Goal: Task Accomplishment & Management: Complete application form

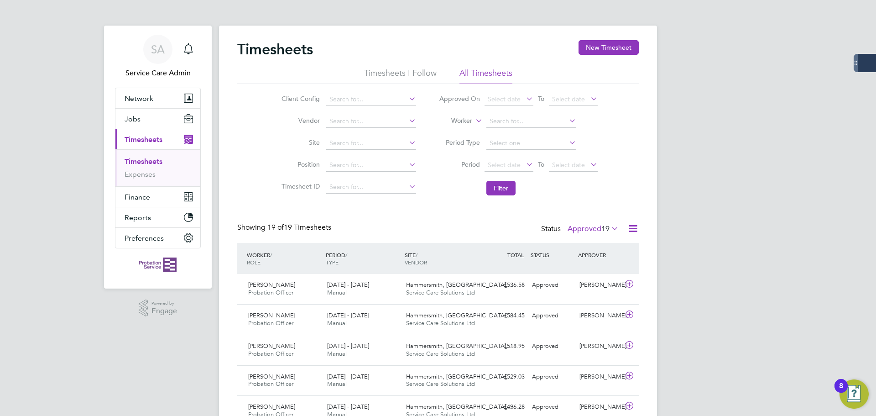
scroll to position [23, 79]
click at [127, 118] on span "Jobs" at bounding box center [133, 118] width 16 height 9
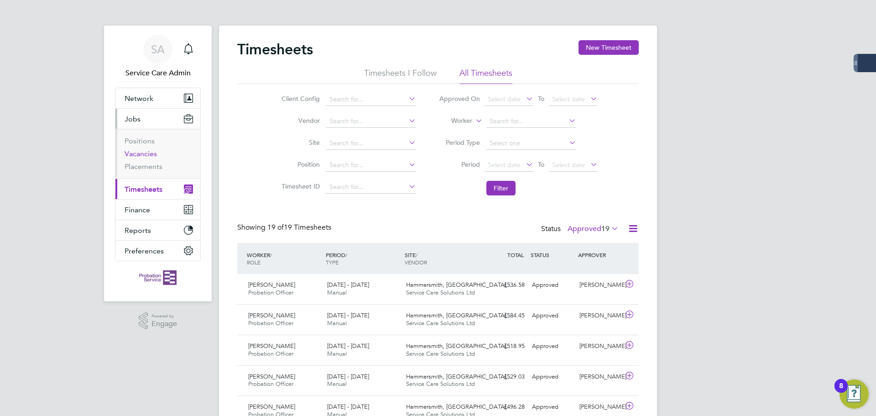
click at [142, 154] on link "Vacancies" at bounding box center [141, 153] width 32 height 9
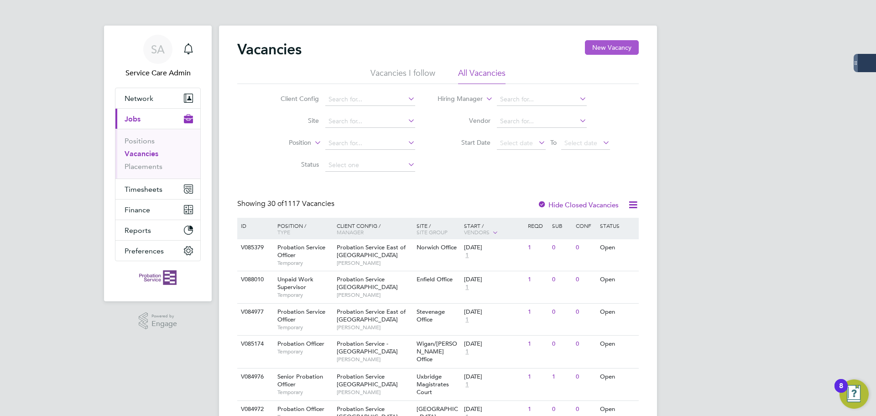
click at [631, 47] on button "New Vacancy" at bounding box center [612, 47] width 54 height 15
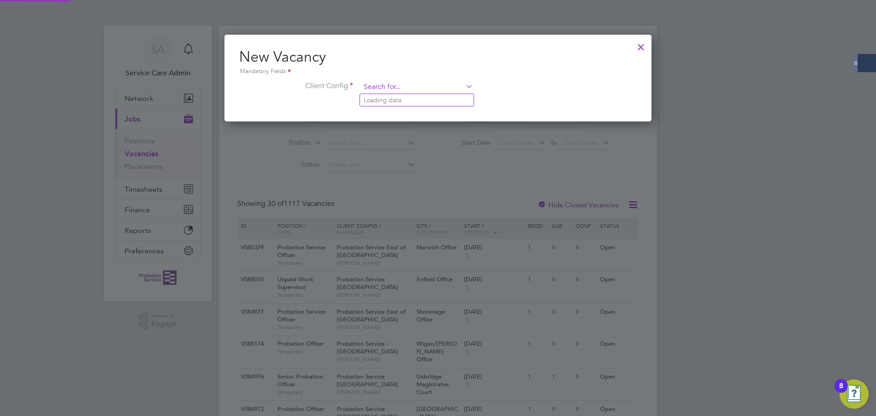
click at [395, 88] on input at bounding box center [416, 87] width 113 height 14
type input "Probation Service [GEOGRAPHIC_DATA], [GEOGRAPHIC_DATA] and [GEOGRAPHIC_DATA]"
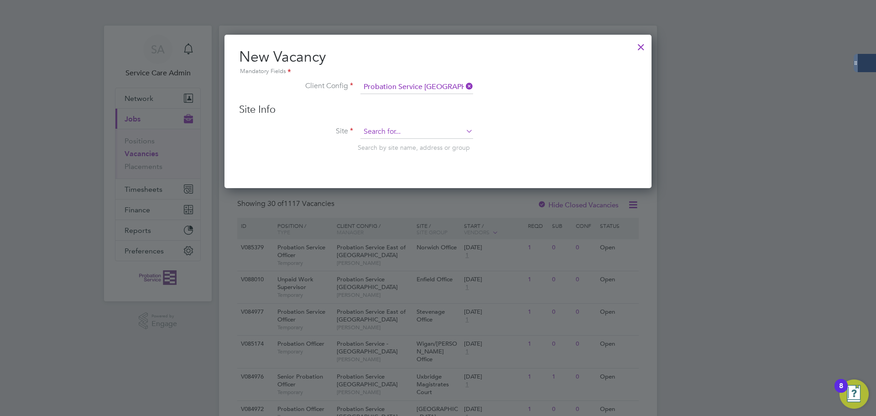
click at [400, 132] on input at bounding box center [416, 132] width 113 height 14
click at [295, 175] on div "New Vacancy Mandatory Fields Client Config Probation Service [GEOGRAPHIC_DATA],…" at bounding box center [437, 111] width 427 height 153
click at [464, 86] on icon at bounding box center [464, 86] width 0 height 13
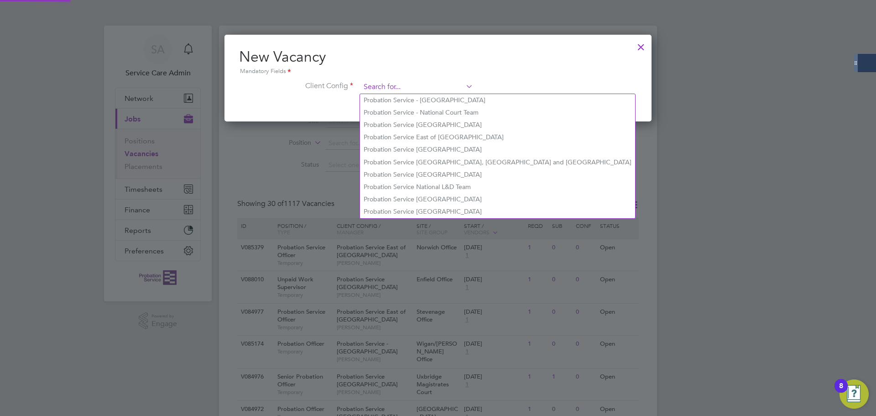
click at [422, 89] on input at bounding box center [416, 87] width 113 height 14
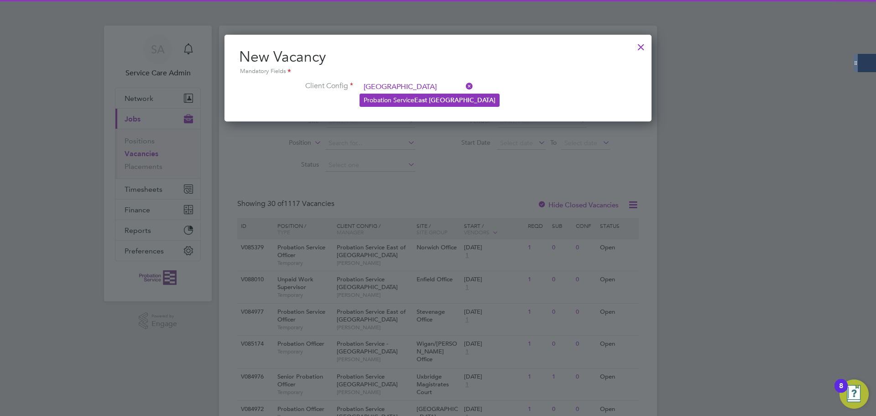
click at [416, 98] on li "Probation Service [GEOGRAPHIC_DATA]" at bounding box center [429, 100] width 139 height 12
type input "Probation Service [GEOGRAPHIC_DATA]"
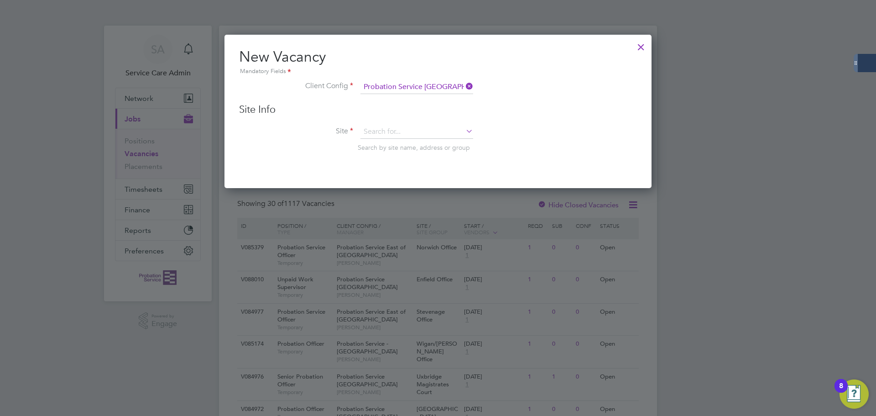
scroll to position [154, 427]
click at [388, 132] on input at bounding box center [416, 132] width 113 height 14
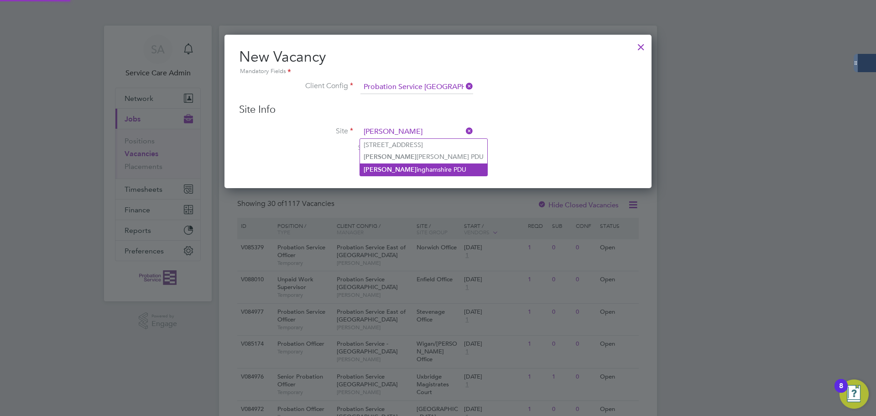
click at [429, 169] on li "[PERSON_NAME] inghamshire PDU" at bounding box center [423, 169] width 127 height 12
type input "Nottinghamshire PDU"
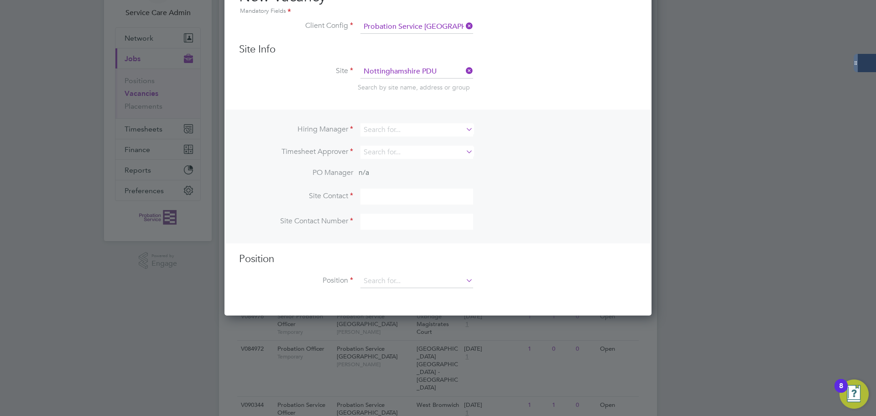
scroll to position [0, 0]
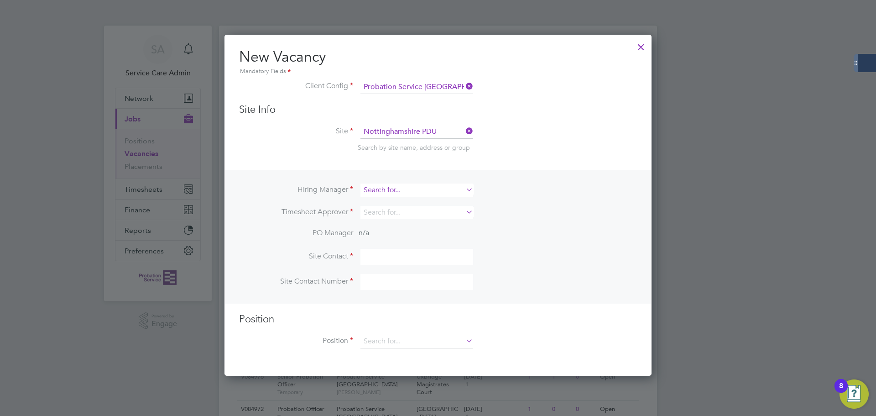
click at [389, 193] on input at bounding box center [416, 189] width 113 height 13
click at [397, 203] on li "[PERSON_NAME]" at bounding box center [417, 203] width 114 height 12
type input "[PERSON_NAME]"
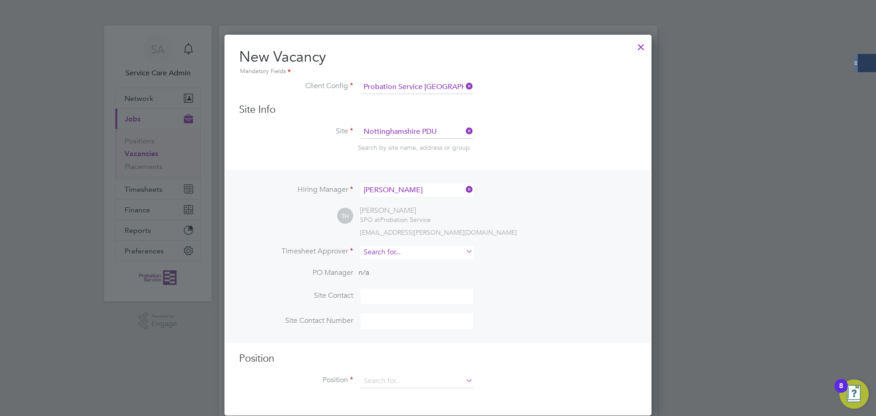
click at [388, 248] on input at bounding box center [416, 251] width 113 height 13
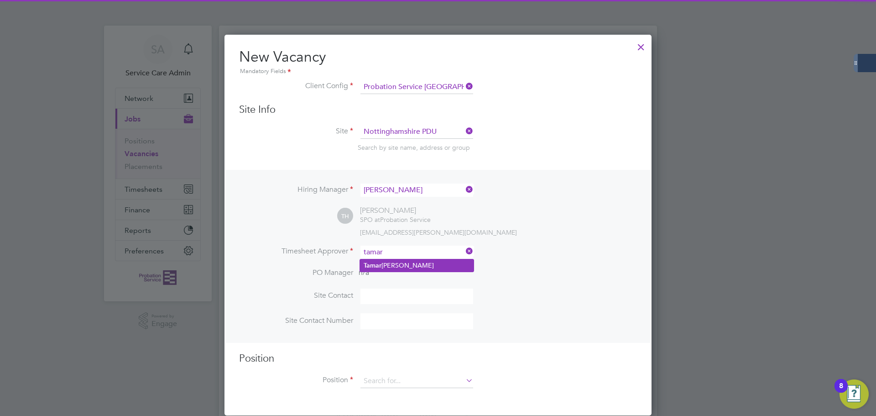
click at [387, 263] on li "[PERSON_NAME]" at bounding box center [417, 265] width 114 height 12
type input "[PERSON_NAME]"
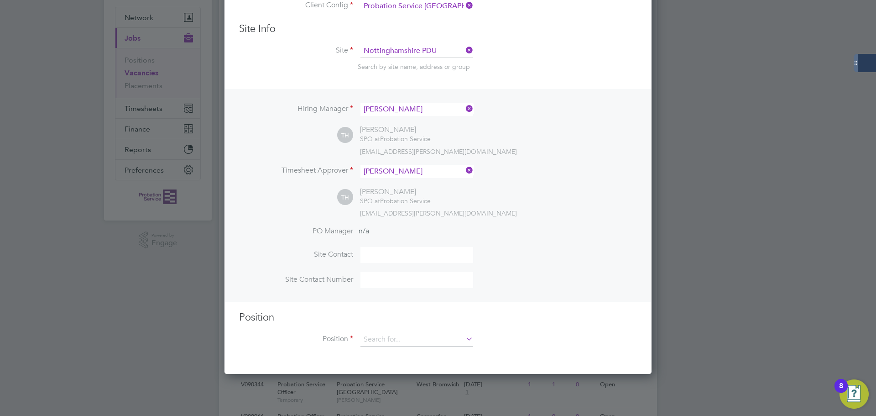
scroll to position [182, 0]
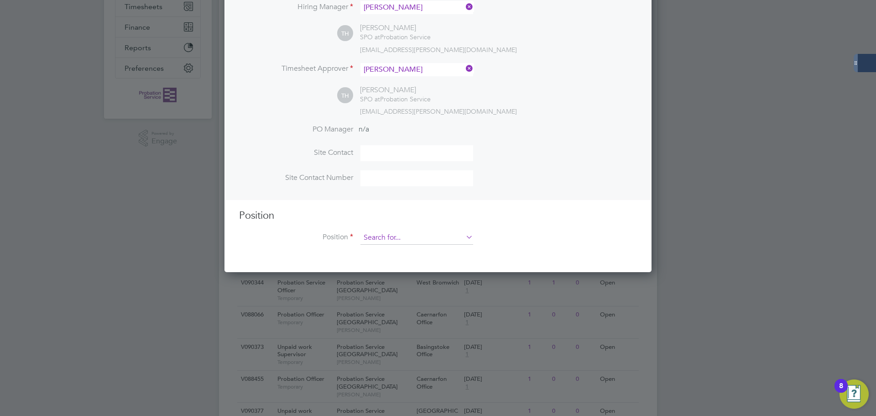
click at [388, 241] on input at bounding box center [416, 238] width 113 height 14
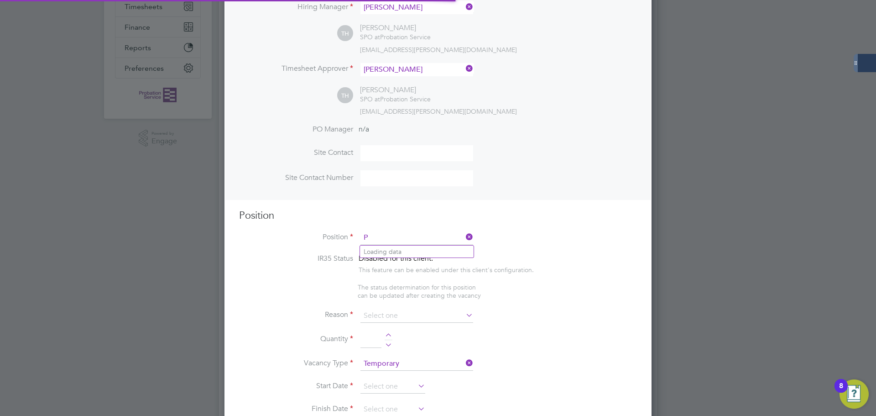
scroll to position [1315, 427]
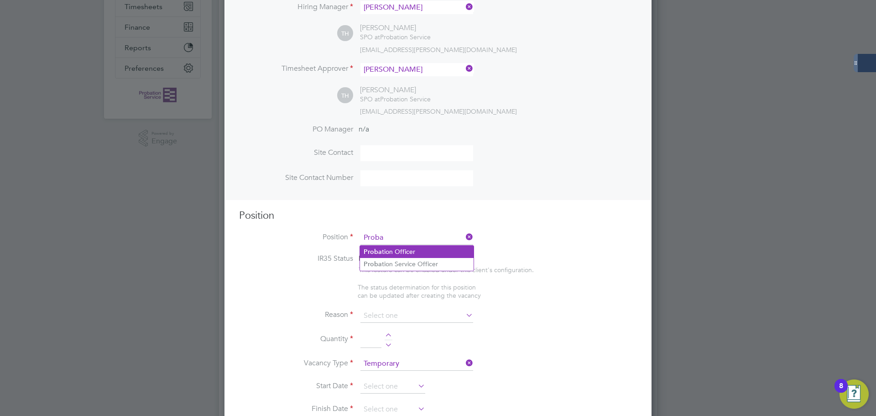
click at [411, 253] on li "Proba tion Officer" at bounding box center [417, 251] width 114 height 12
type input "Probation Officer"
type textarea "Qualified Probation Officer"
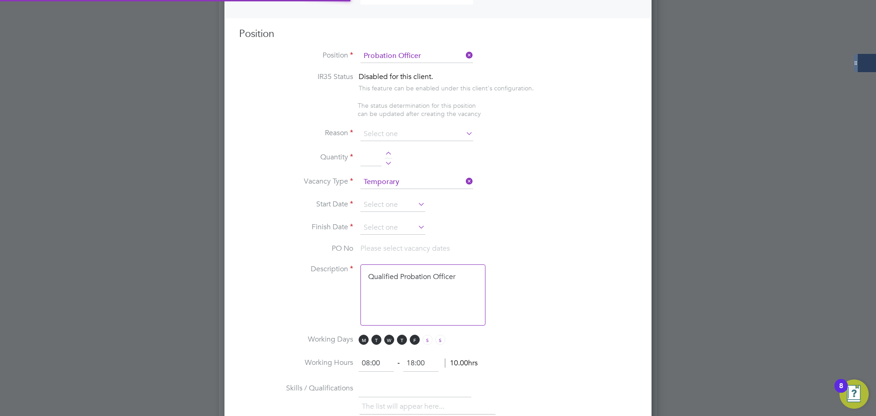
scroll to position [365, 0]
click at [398, 135] on input at bounding box center [416, 133] width 113 height 14
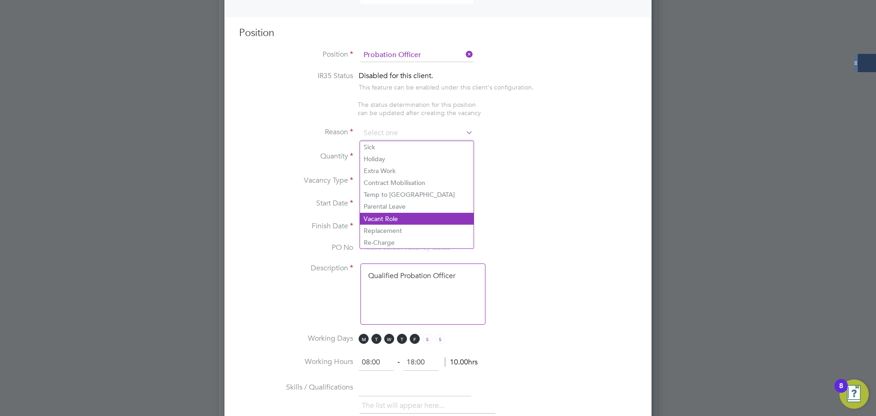
click at [390, 218] on li "Vacant Role" at bounding box center [417, 219] width 114 height 12
type input "Vacant Role"
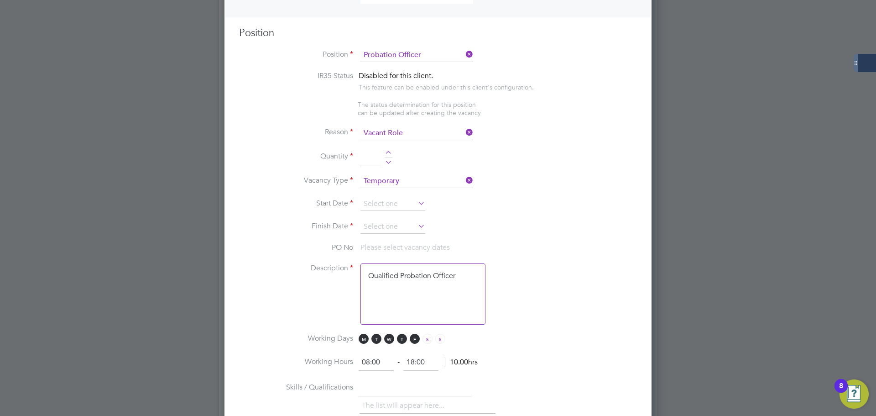
click at [387, 151] on div at bounding box center [389, 154] width 8 height 6
type input "1"
click at [401, 208] on input at bounding box center [392, 204] width 65 height 14
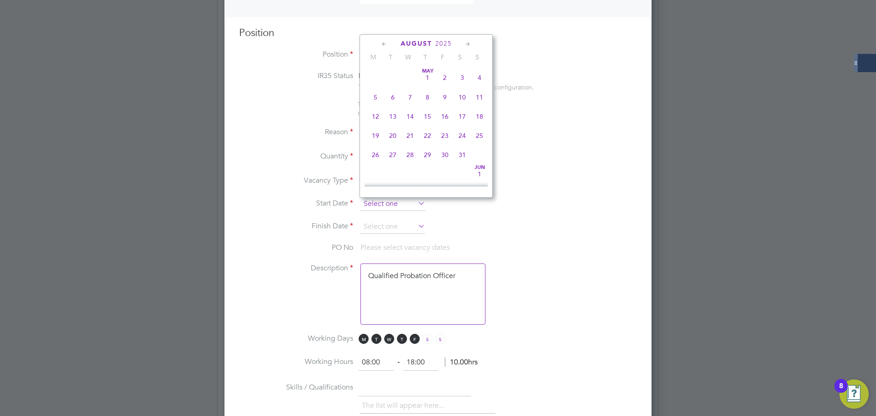
scroll to position [355, 0]
click at [377, 154] on span "8" at bounding box center [375, 145] width 17 height 17
type input "[DATE]"
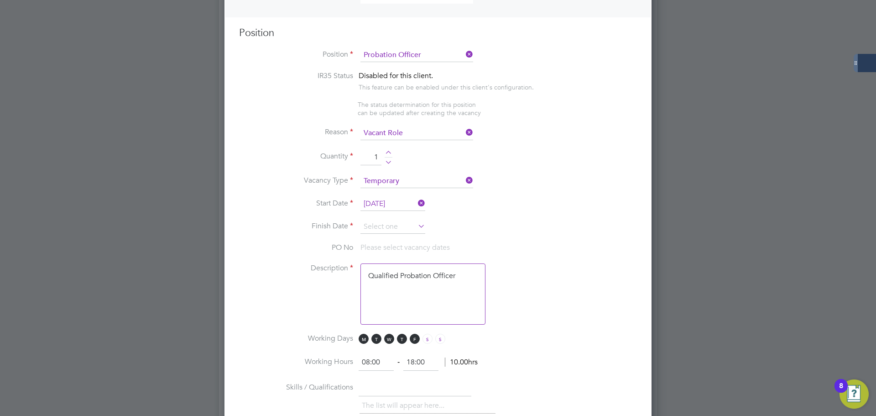
click at [391, 221] on input at bounding box center [392, 227] width 65 height 14
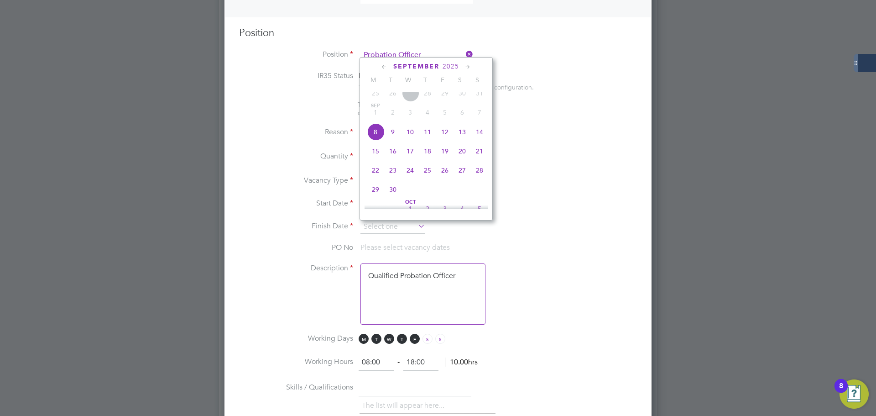
click at [468, 68] on icon at bounding box center [467, 67] width 9 height 10
click at [480, 153] on span "28" at bounding box center [479, 143] width 17 height 17
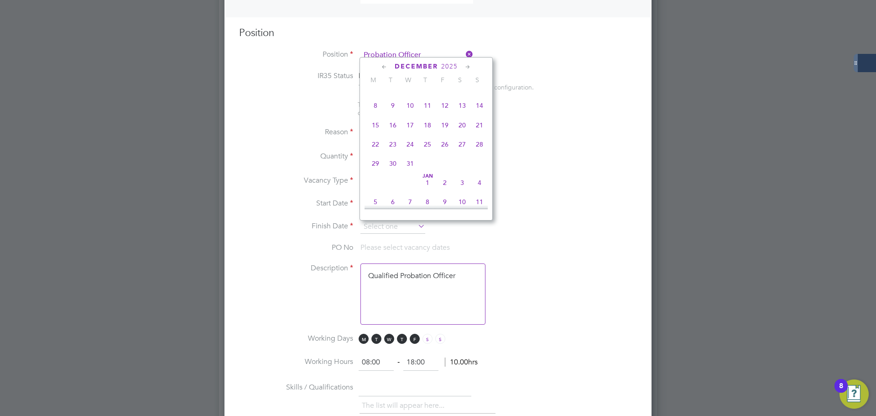
type input "[DATE]"
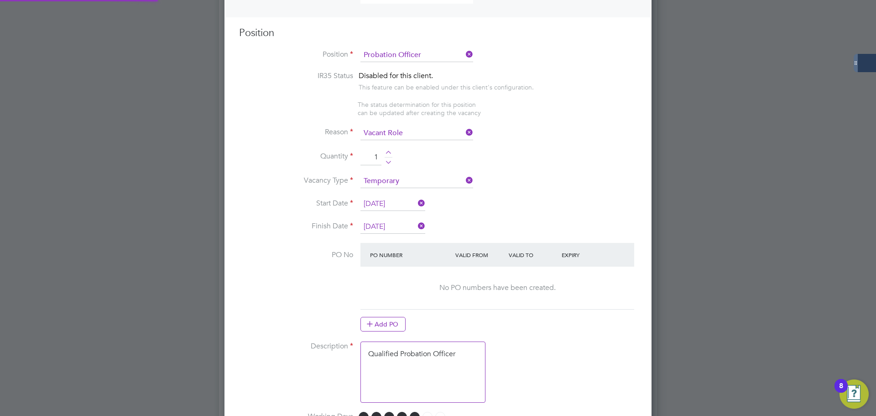
scroll to position [1431, 427]
drag, startPoint x: 409, startPoint y: 371, endPoint x: 426, endPoint y: 362, distance: 19.4
click at [410, 317] on textarea "Qualified Probation Officer" at bounding box center [422, 371] width 125 height 61
drag, startPoint x: 462, startPoint y: 354, endPoint x: 361, endPoint y: 351, distance: 100.8
click at [361, 317] on textarea "Qualified Probation Officer" at bounding box center [422, 371] width 125 height 61
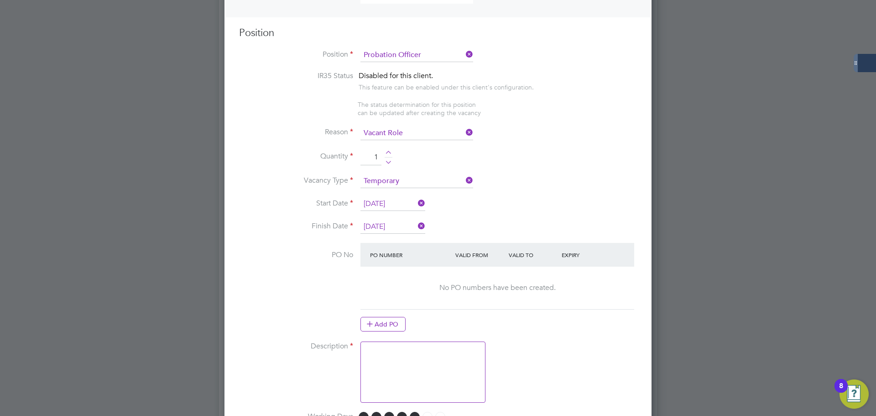
click at [386, 317] on textarea at bounding box center [422, 371] width 125 height 61
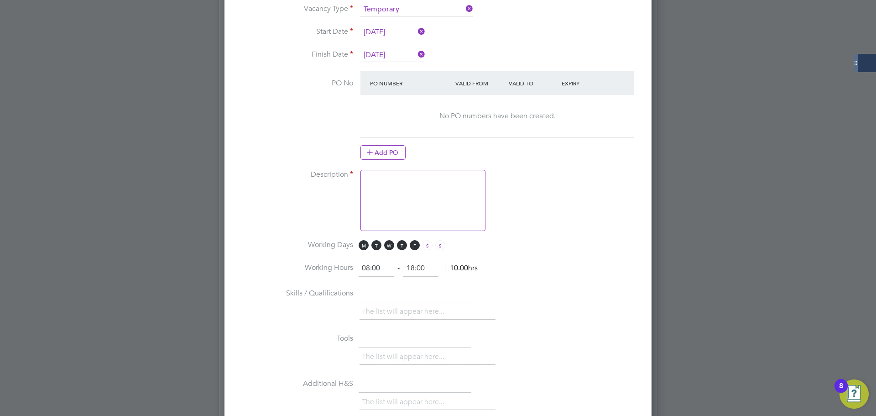
scroll to position [547, 0]
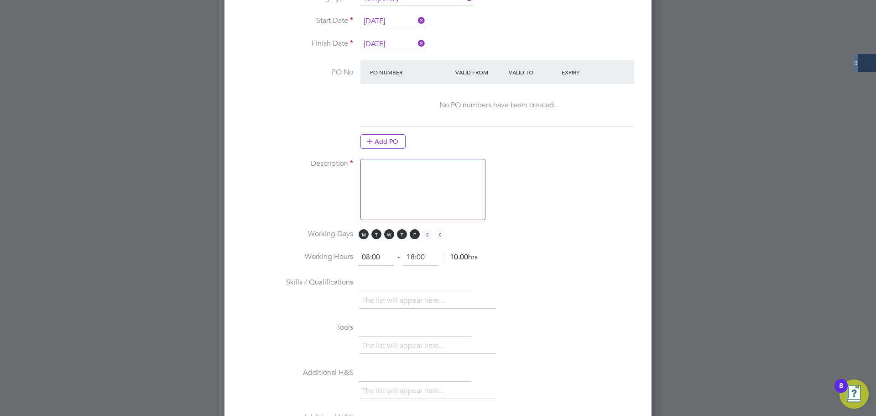
click at [393, 178] on textarea at bounding box center [422, 189] width 125 height 61
paste textarea "The tracking number for this OP1 request is: " 2313B" Yes Question Answer Proba…"
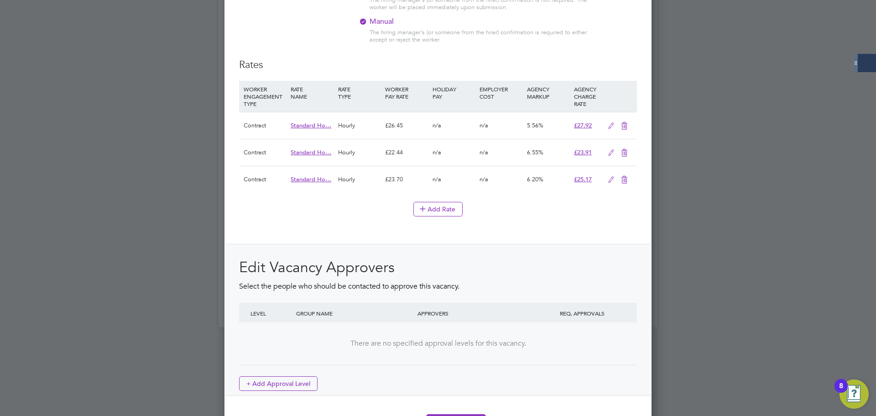
scroll to position [1049, 0]
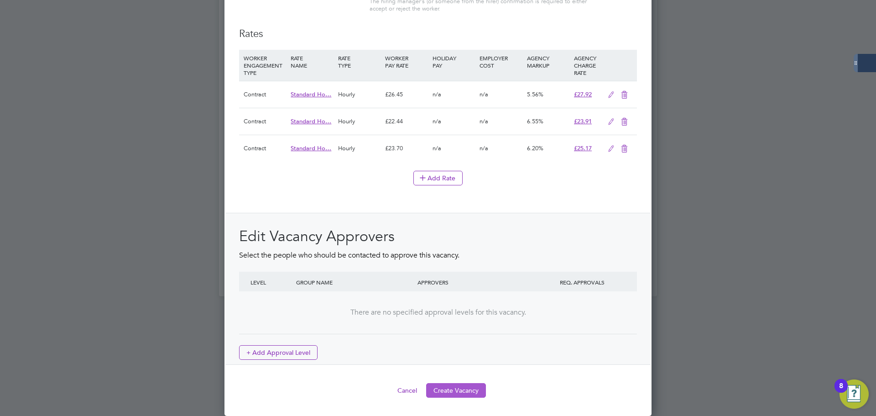
type textarea "The tracking number for this OP1 request is: " 2313B" Yes Question Answer Proba…"
click at [462, 317] on button "Create Vacancy" at bounding box center [456, 390] width 60 height 15
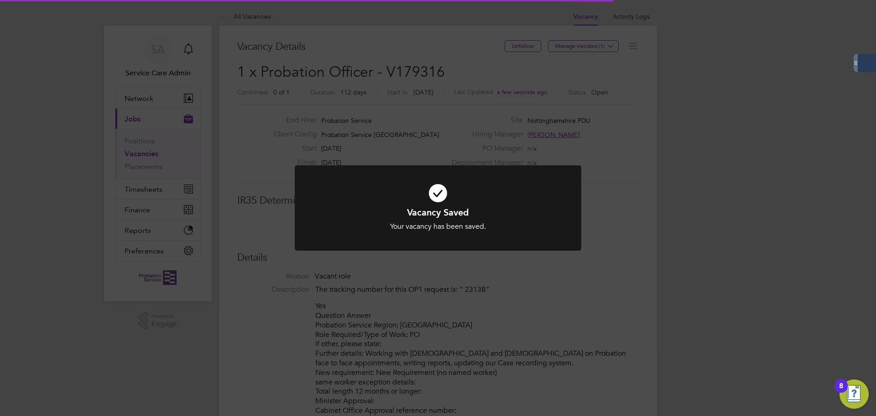
scroll to position [5, 5]
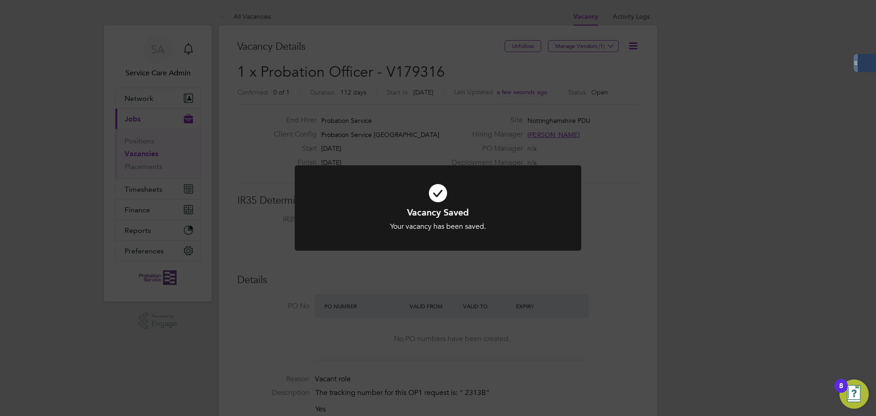
click at [446, 111] on div "Vacancy Saved Your vacancy has been saved. Cancel Okay" at bounding box center [438, 208] width 876 height 416
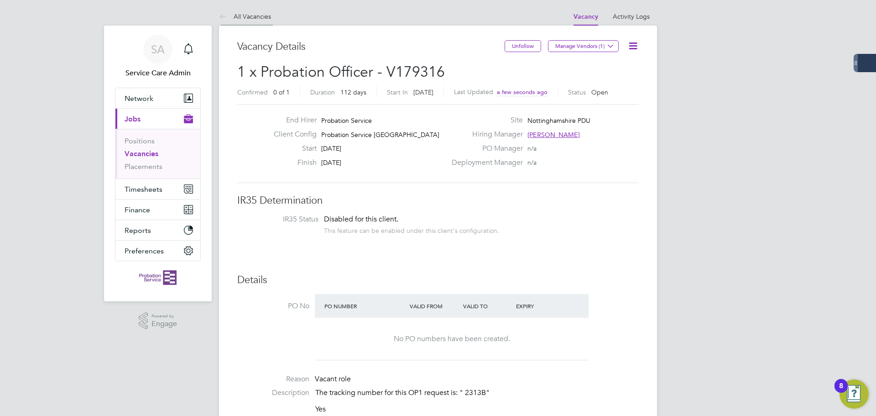
click at [259, 17] on link "All Vacancies" at bounding box center [245, 16] width 52 height 8
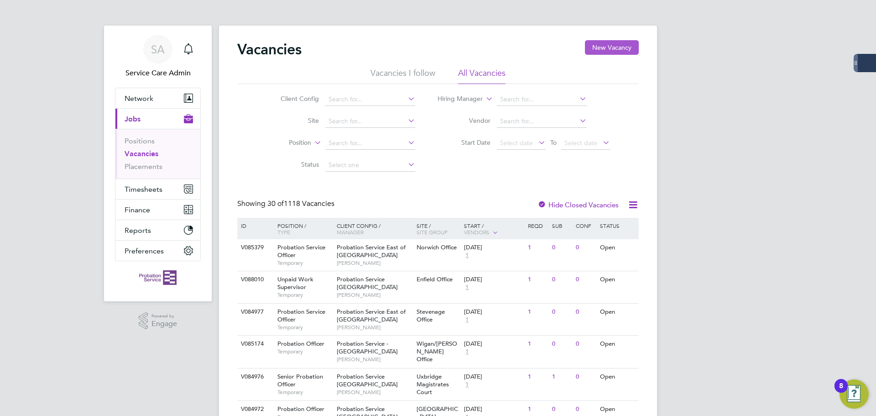
click at [625, 42] on button "New Vacancy" at bounding box center [612, 47] width 54 height 15
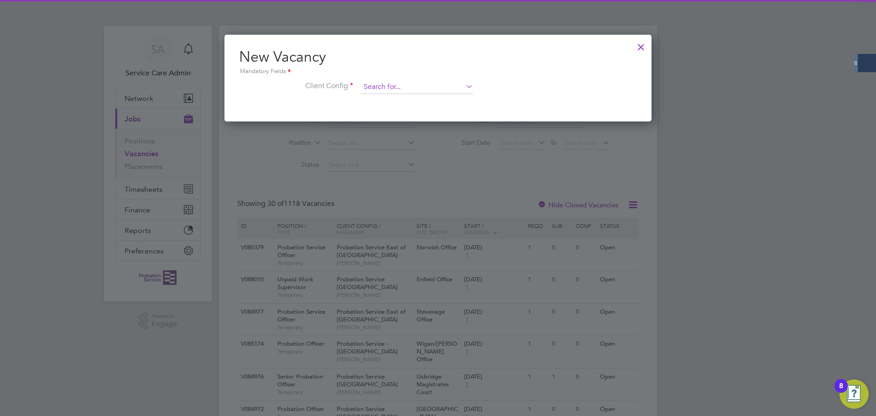
click at [444, 86] on input at bounding box center [416, 87] width 113 height 14
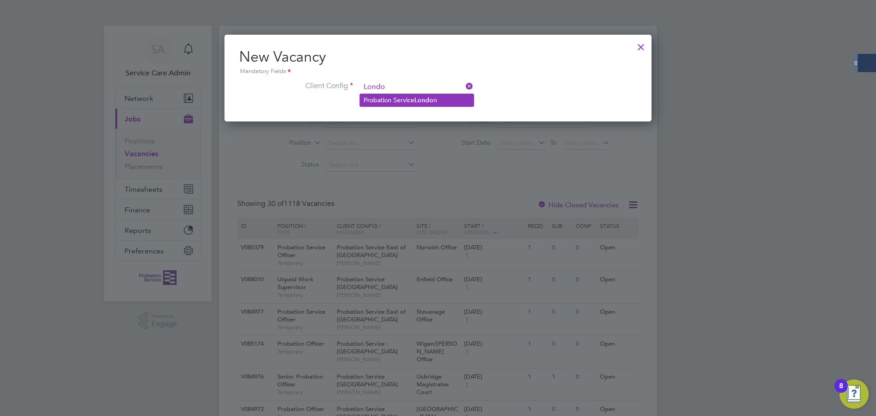
click at [440, 96] on li "Probation Service Londo n" at bounding box center [417, 100] width 114 height 12
type input "Probation Service [GEOGRAPHIC_DATA]"
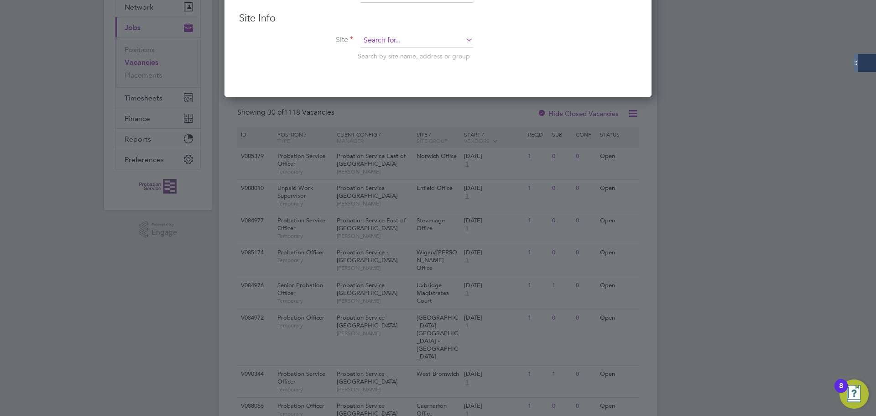
click at [386, 34] on div "Site Info Site Search by site name, address or group" at bounding box center [438, 45] width 398 height 67
click at [386, 39] on input at bounding box center [416, 41] width 113 height 14
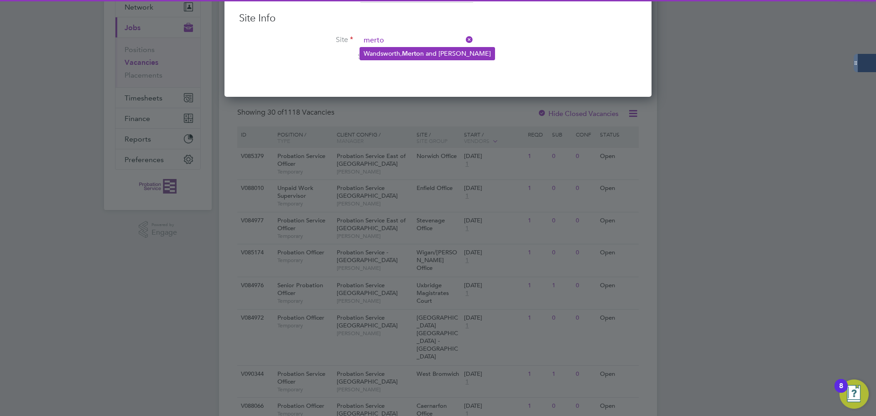
click at [413, 52] on b "Merto" at bounding box center [411, 54] width 18 height 8
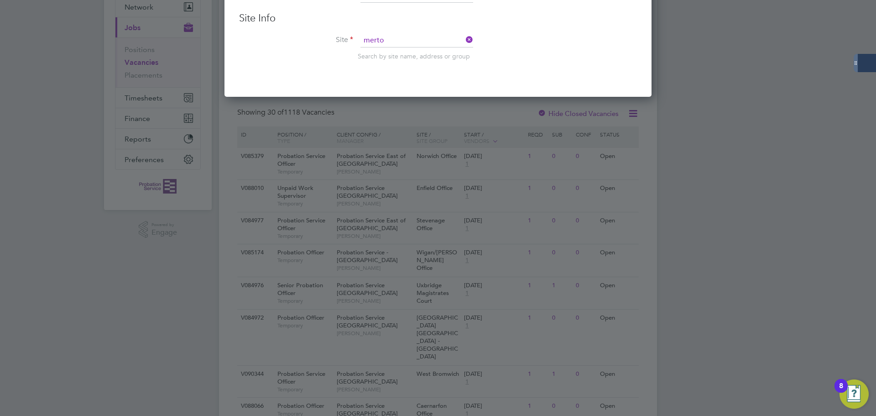
type input "[GEOGRAPHIC_DATA], [GEOGRAPHIC_DATA] and [GEOGRAPHIC_DATA]"
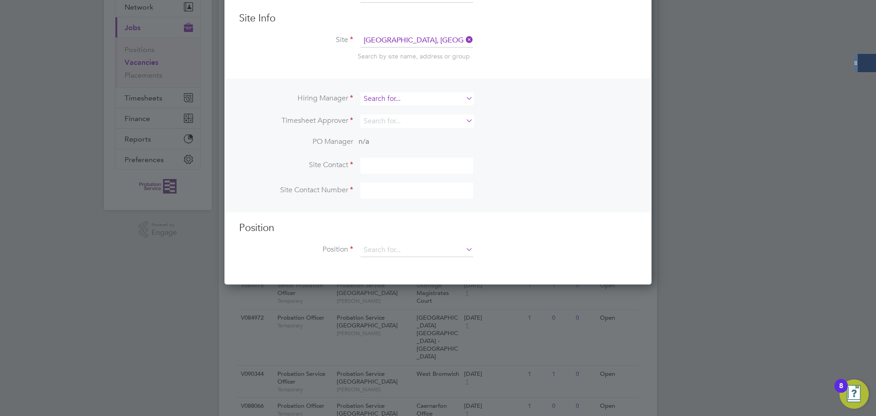
click at [397, 97] on input at bounding box center [416, 98] width 113 height 13
click at [402, 126] on li "[PERSON_NAME]" at bounding box center [417, 124] width 114 height 12
type input "[PERSON_NAME]"
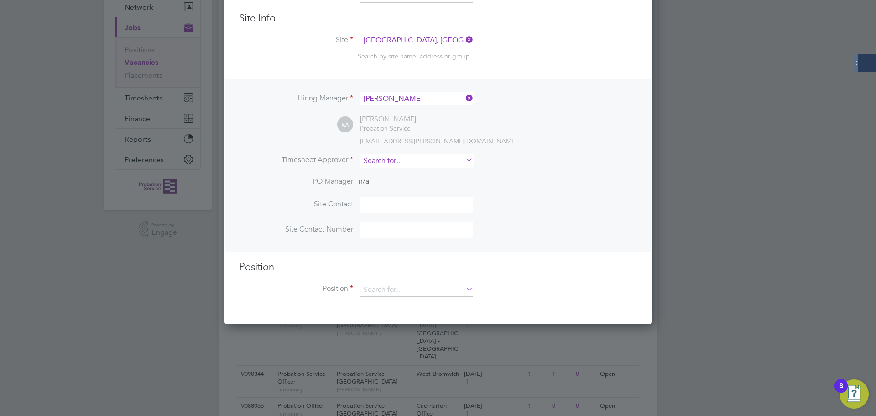
click at [386, 158] on input at bounding box center [416, 160] width 113 height 13
click at [393, 185] on li "[PERSON_NAME]" at bounding box center [417, 186] width 114 height 12
type input "[PERSON_NAME]"
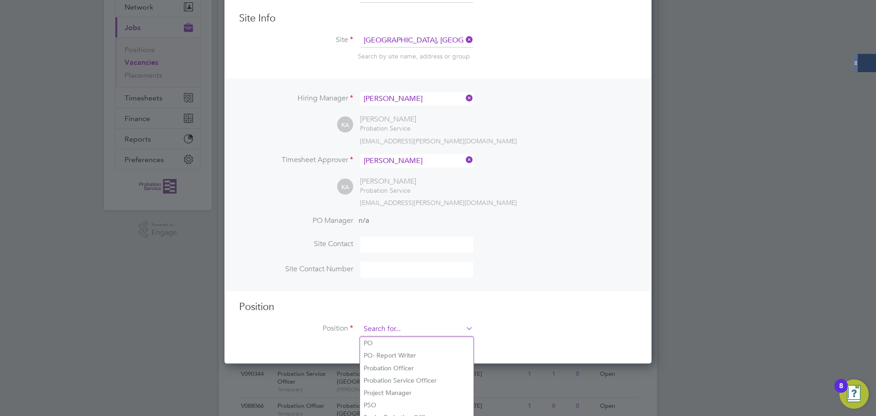
click at [377, 317] on input at bounding box center [416, 329] width 113 height 14
click at [383, 317] on li "Probation Service Officer" at bounding box center [417, 380] width 114 height 12
type input "Probation Service Officer"
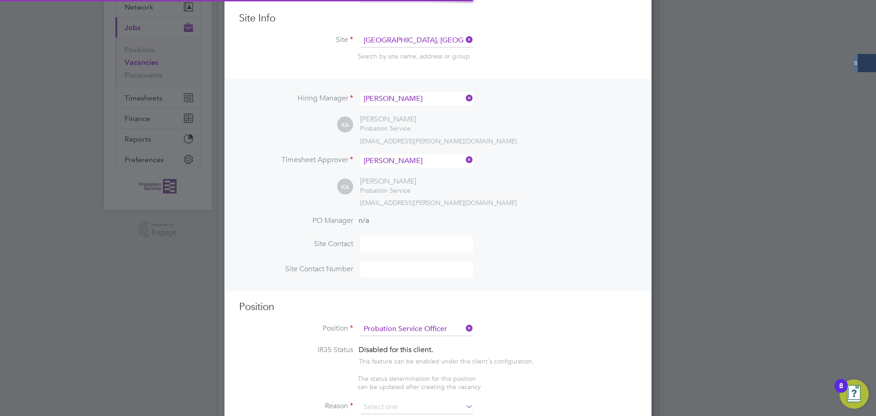
type textarea "PSO Role"
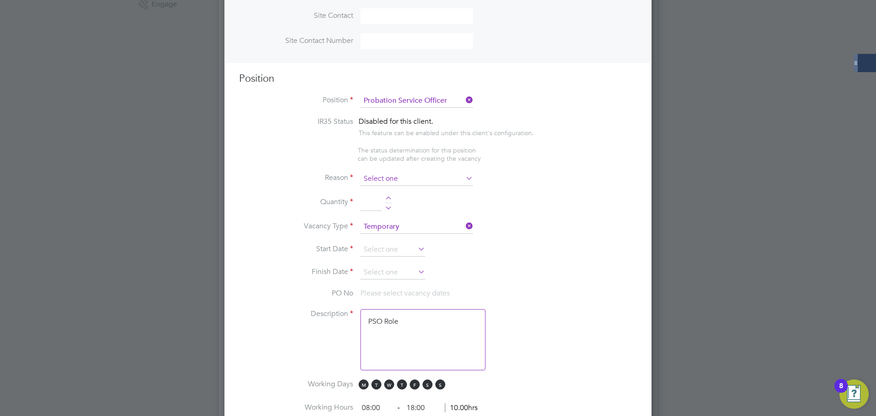
click at [390, 182] on input at bounding box center [416, 179] width 113 height 14
click at [380, 265] on li "Vacant Role" at bounding box center [417, 264] width 114 height 12
type input "Vacant Role"
click at [385, 199] on div at bounding box center [389, 199] width 8 height 6
type input "1"
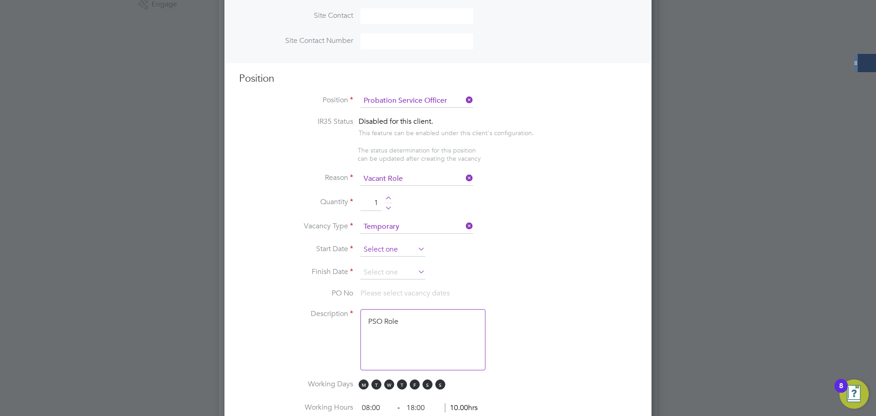
click at [382, 251] on input at bounding box center [392, 250] width 65 height 14
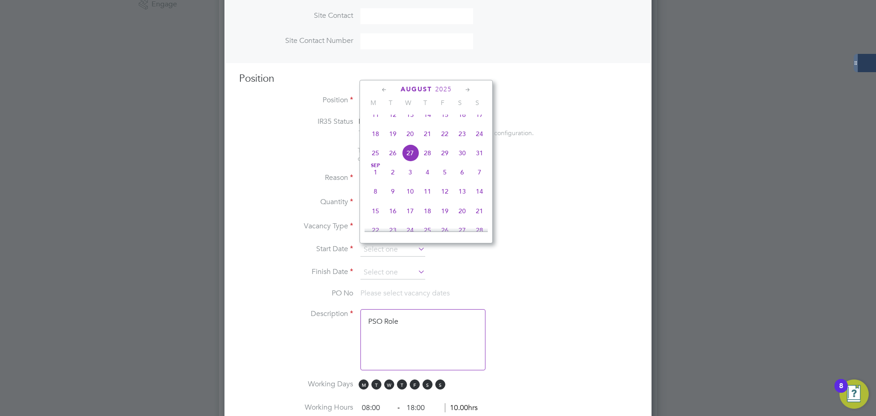
click at [374, 180] on span "[DATE]" at bounding box center [375, 171] width 17 height 17
type input "[DATE]"
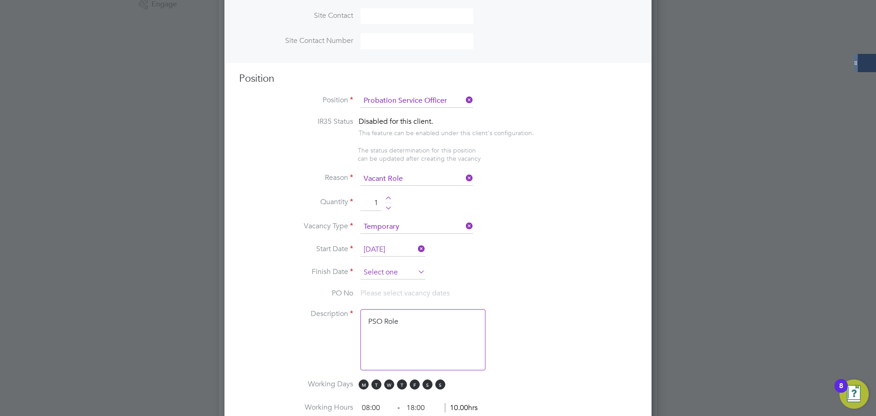
click at [379, 273] on input at bounding box center [392, 272] width 65 height 14
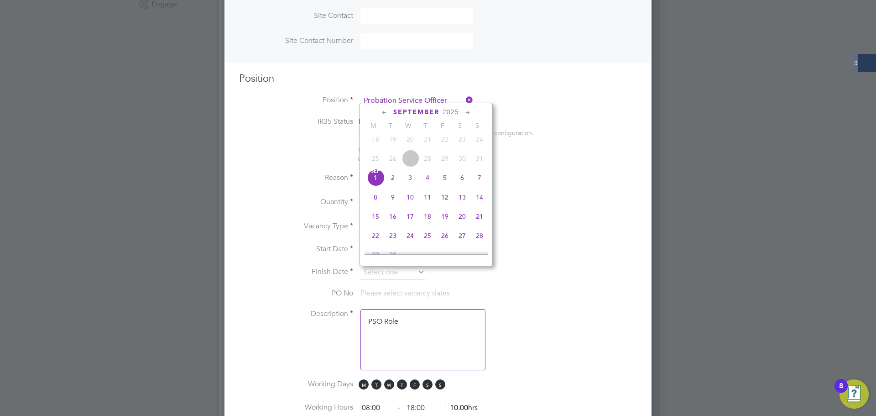
click at [469, 112] on icon at bounding box center [467, 113] width 9 height 10
click at [479, 198] on span "28" at bounding box center [479, 189] width 17 height 17
type input "[DATE]"
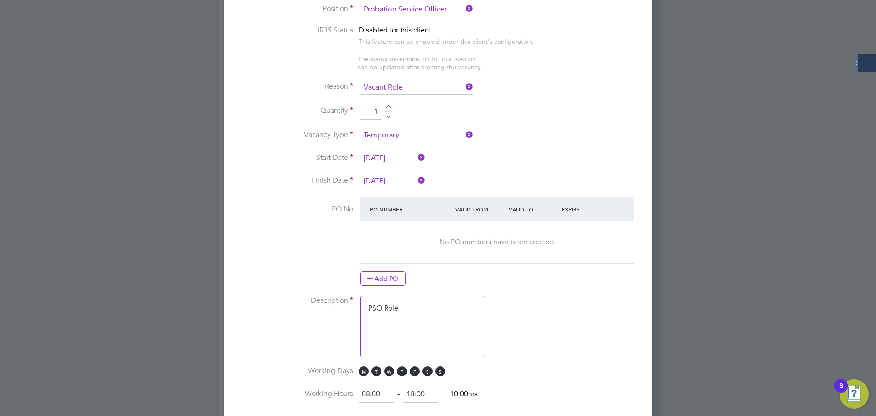
click at [408, 311] on textarea "PSO Role" at bounding box center [422, 326] width 125 height 61
drag, startPoint x: 408, startPoint y: 311, endPoint x: 310, endPoint y: 295, distance: 99.4
click at [310, 295] on ng-container "IR35 Status Disabled for this client. This feature can be enabled under this cl…" at bounding box center [438, 346] width 398 height 640
click at [418, 312] on textarea at bounding box center [422, 326] width 125 height 61
paste textarea "Lor ipsumdol sitame con adip EL2 seddoei te: " 4636I" Utl Etdolore Magnaa Enima…"
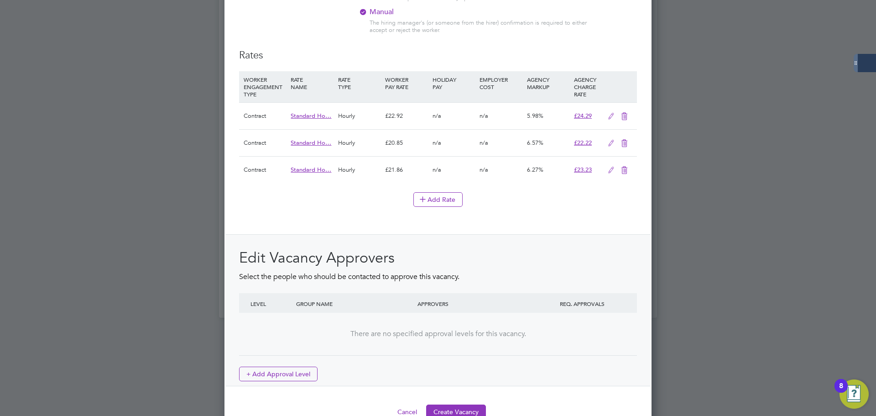
scroll to position [1049, 0]
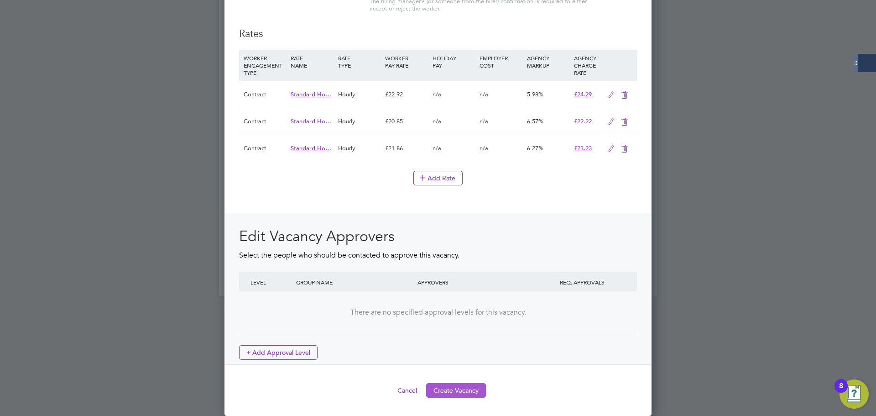
type textarea "Lor ipsumdol sitame con adip EL2 seddoei te: " 4636I" Utl Etdolore Magnaa Enima…"
click at [458, 317] on button "Create Vacancy" at bounding box center [456, 390] width 60 height 15
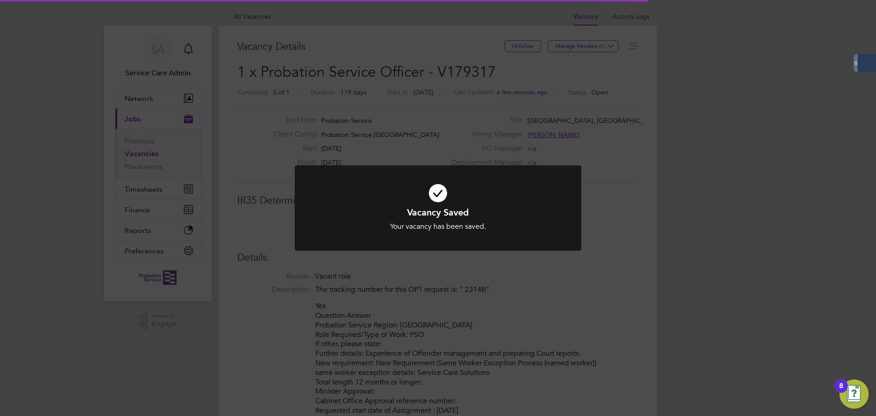
scroll to position [16, 142]
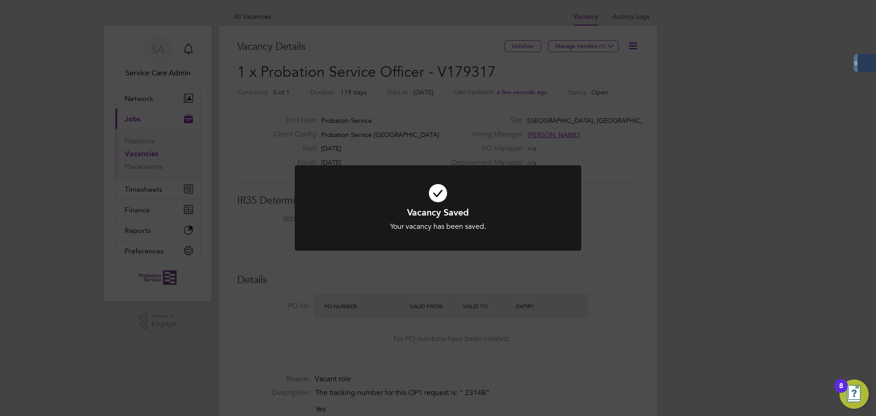
click at [538, 222] on div "Your vacancy has been saved." at bounding box center [437, 227] width 237 height 10
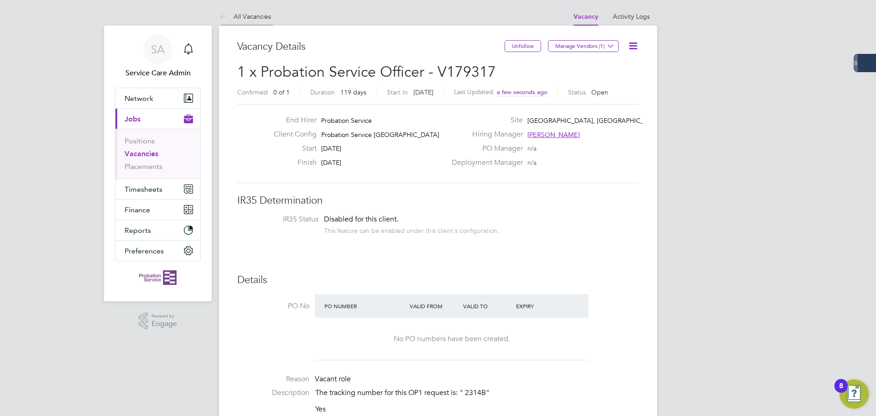
click at [223, 16] on icon at bounding box center [224, 16] width 11 height 11
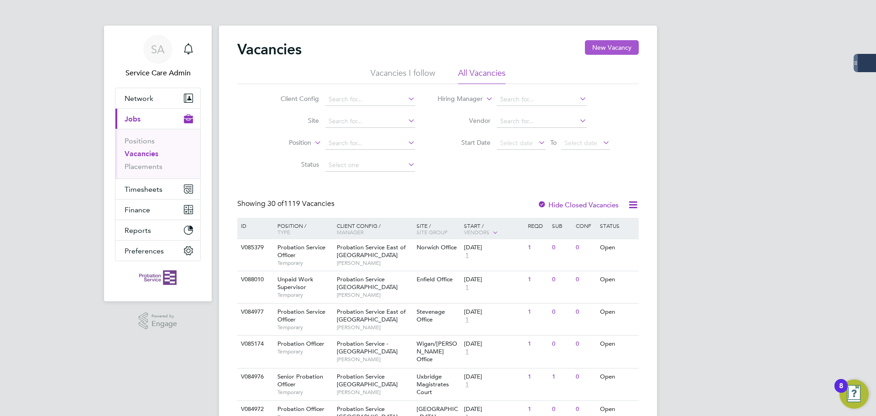
click at [613, 50] on button "New Vacancy" at bounding box center [612, 47] width 54 height 15
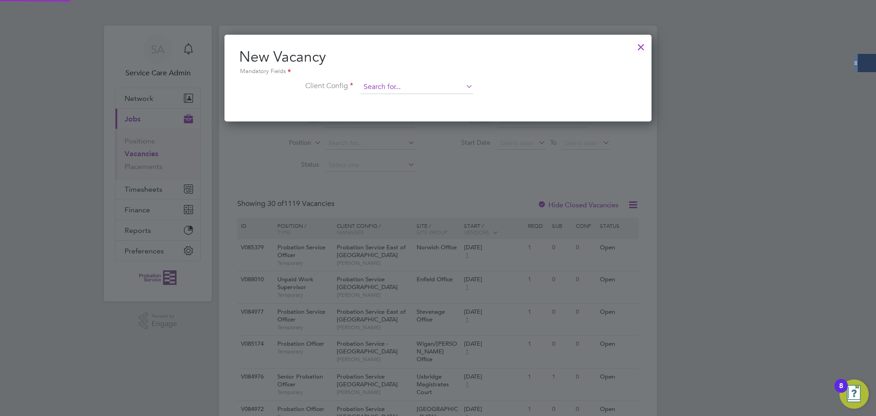
scroll to position [87, 427]
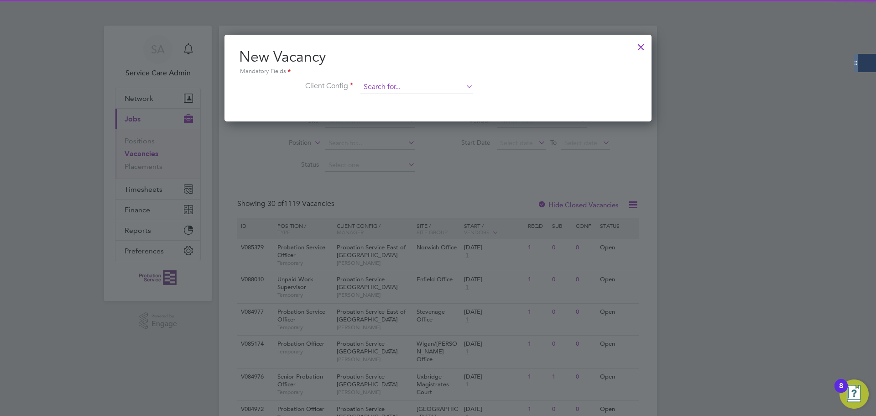
click at [409, 89] on input at bounding box center [416, 87] width 113 height 14
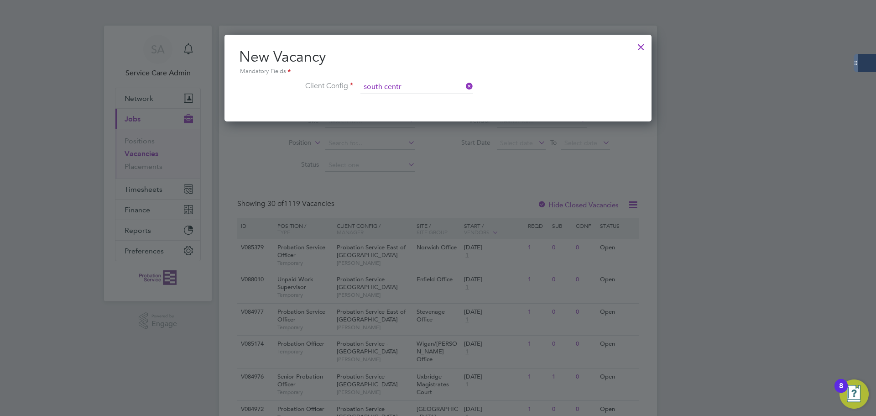
click at [419, 99] on b "South" at bounding box center [422, 100] width 17 height 8
type input "Probation Service [GEOGRAPHIC_DATA]"
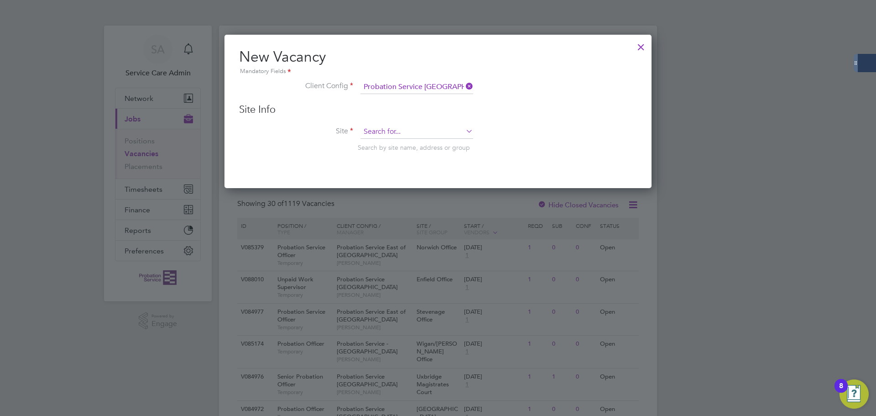
click at [386, 134] on input at bounding box center [416, 132] width 113 height 14
type input "high"
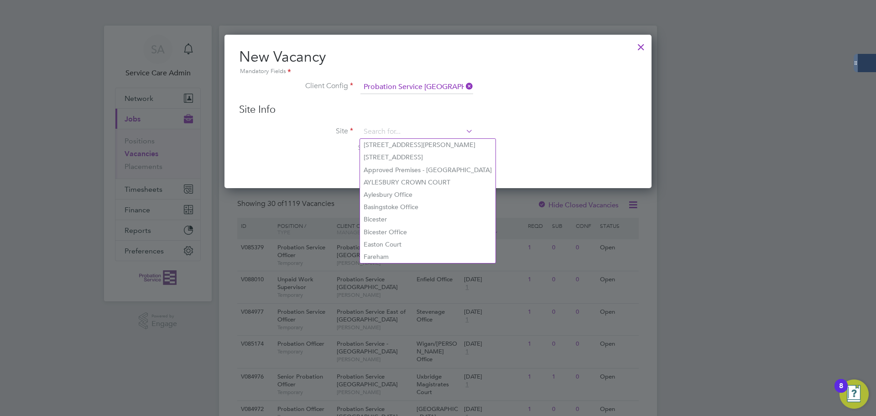
click at [641, 45] on div at bounding box center [641, 44] width 16 height 16
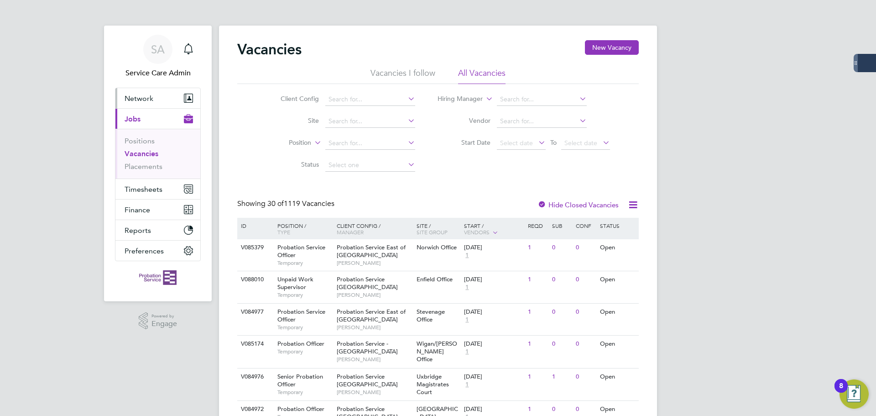
click at [138, 98] on span "Network" at bounding box center [139, 98] width 29 height 9
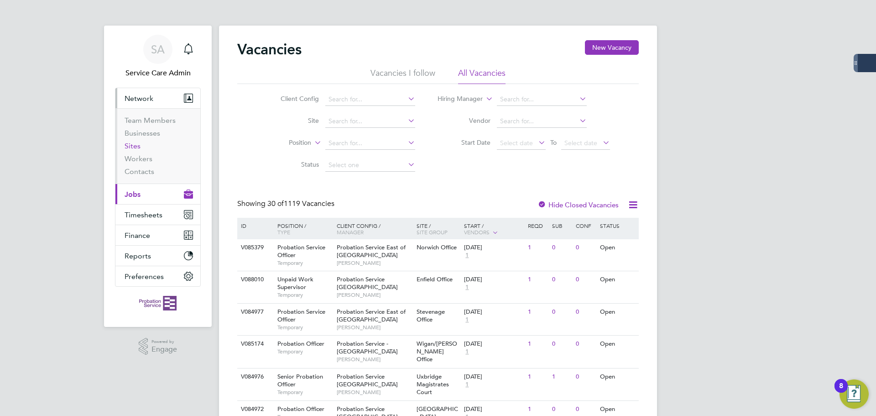
drag, startPoint x: 137, startPoint y: 145, endPoint x: 181, endPoint y: 148, distance: 43.9
click at [137, 146] on link "Sites" at bounding box center [133, 145] width 16 height 9
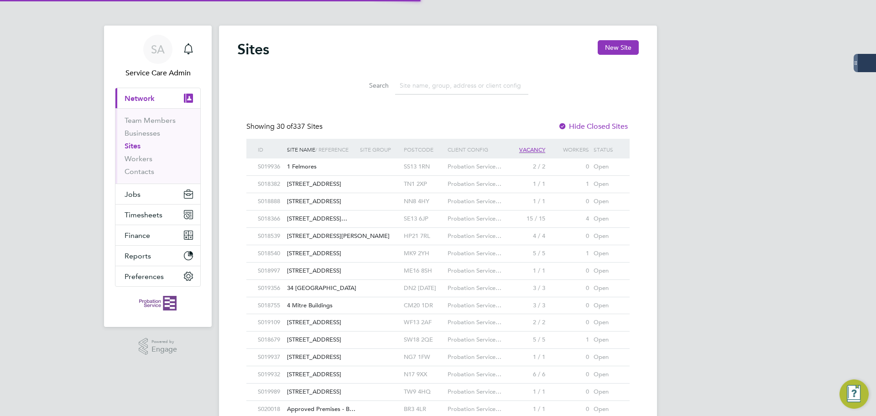
scroll to position [17, 44]
click at [609, 49] on button "New Site" at bounding box center [618, 47] width 41 height 15
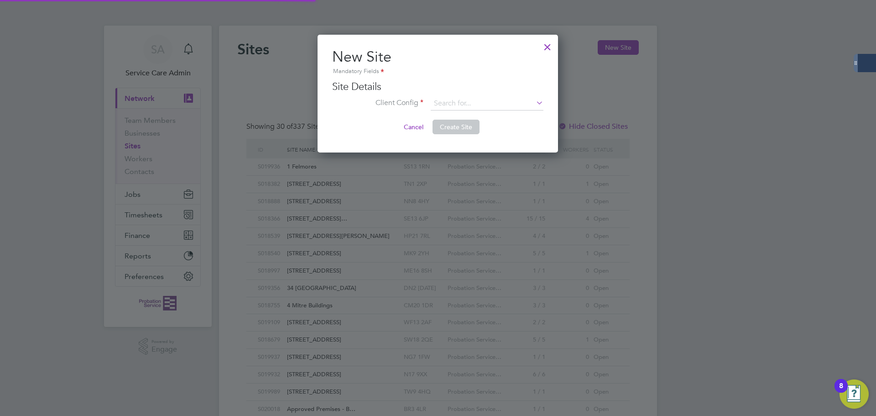
scroll to position [119, 241]
click at [452, 102] on input at bounding box center [487, 104] width 113 height 14
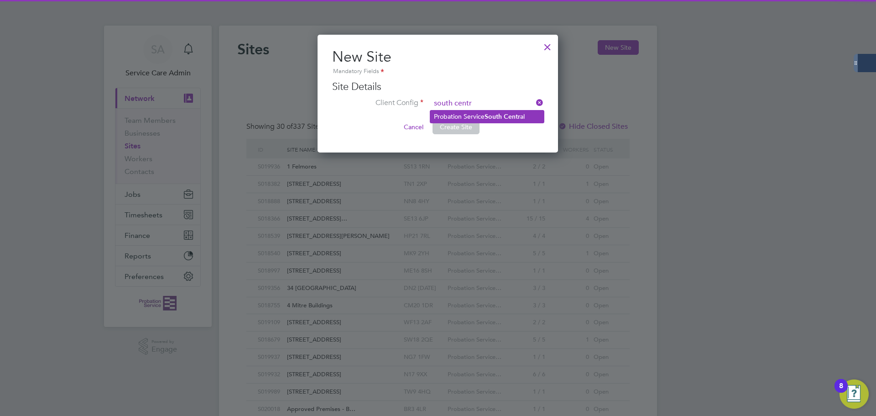
click at [487, 117] on b "South" at bounding box center [492, 117] width 17 height 8
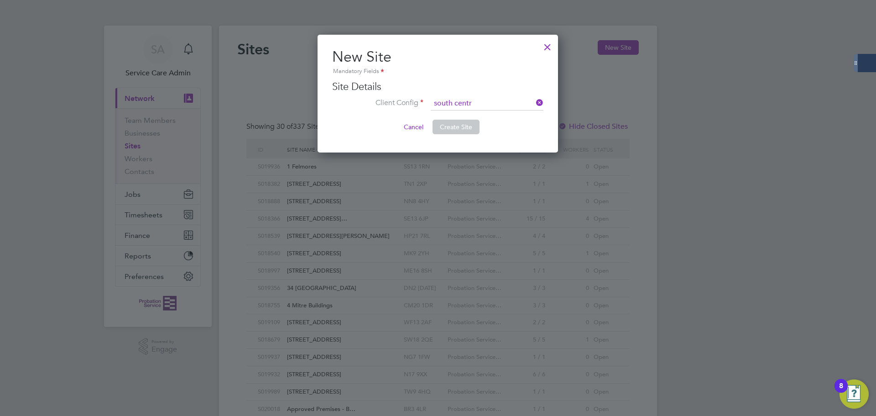
type input "Probation Service [GEOGRAPHIC_DATA]"
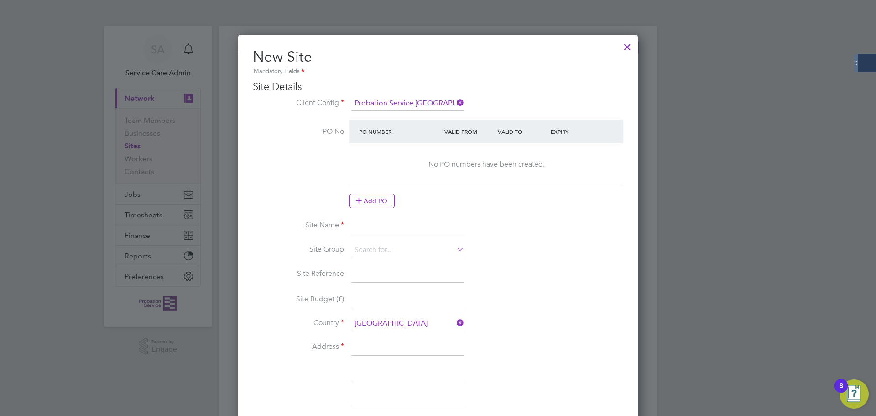
click at [377, 227] on input at bounding box center [407, 226] width 113 height 16
paste input "High Wycombe Magistrates Court"
type input "High Wycombe Magistrates Court"
click at [397, 254] on input at bounding box center [407, 250] width 113 height 14
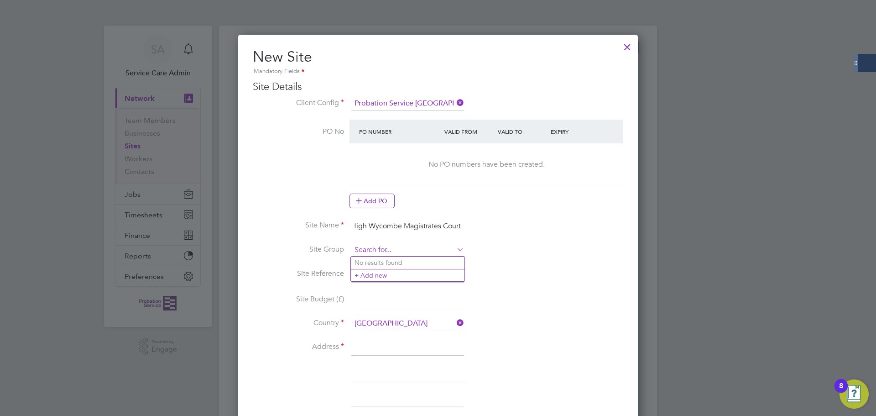
scroll to position [0, 0]
